Goal: Task Accomplishment & Management: Manage account settings

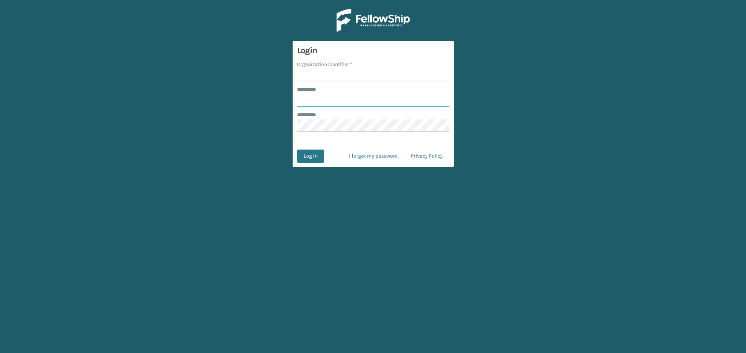
type input "*****"
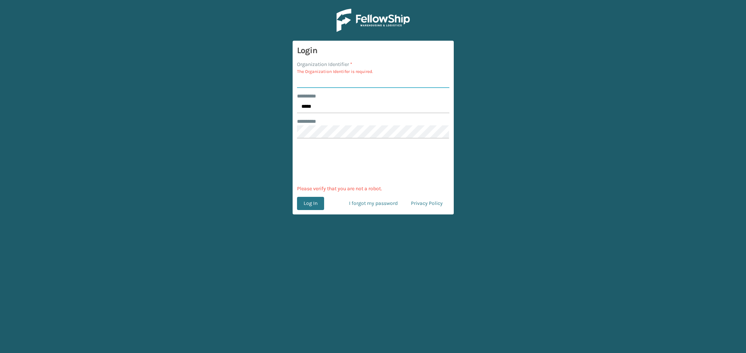
type input "s"
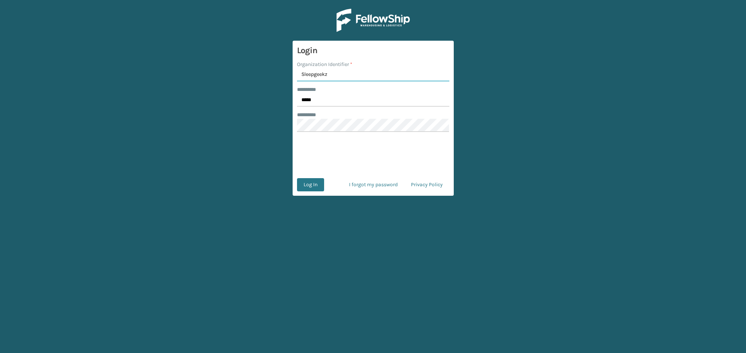
type input "Sleepgeekz"
click at [297, 178] on button "Log In" at bounding box center [310, 184] width 27 height 13
click at [318, 178] on button "Log In" at bounding box center [310, 184] width 27 height 13
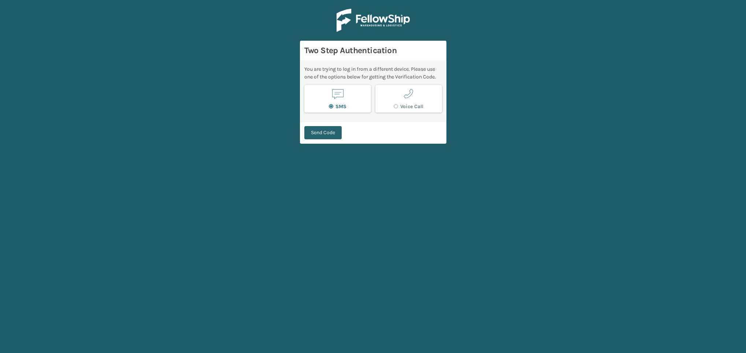
click at [322, 135] on button "Send Code" at bounding box center [322, 132] width 37 height 13
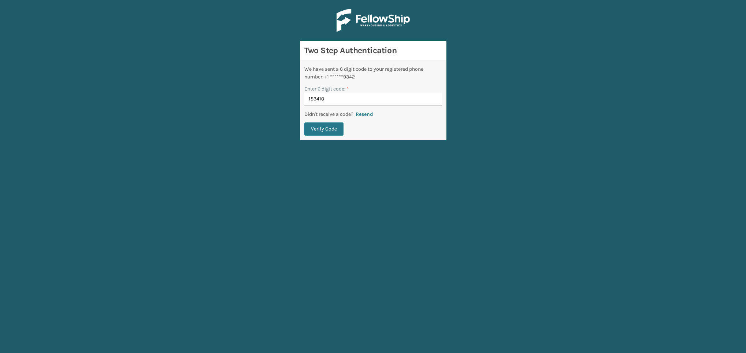
type input "153410"
click at [322, 135] on button "Verify Code" at bounding box center [323, 128] width 39 height 13
